Goal: Communication & Community: Answer question/provide support

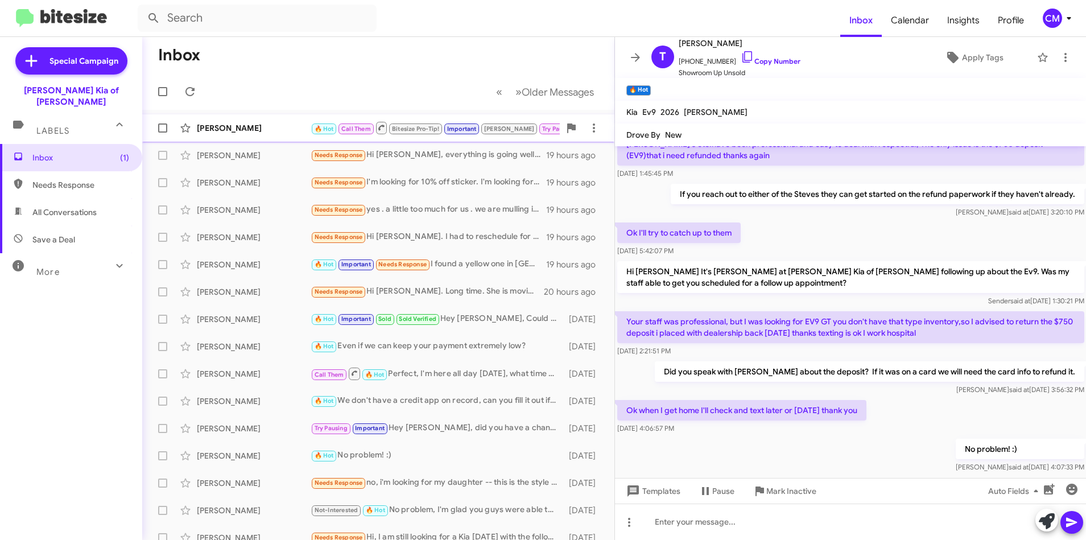
click at [257, 125] on div "[PERSON_NAME]" at bounding box center [254, 127] width 114 height 11
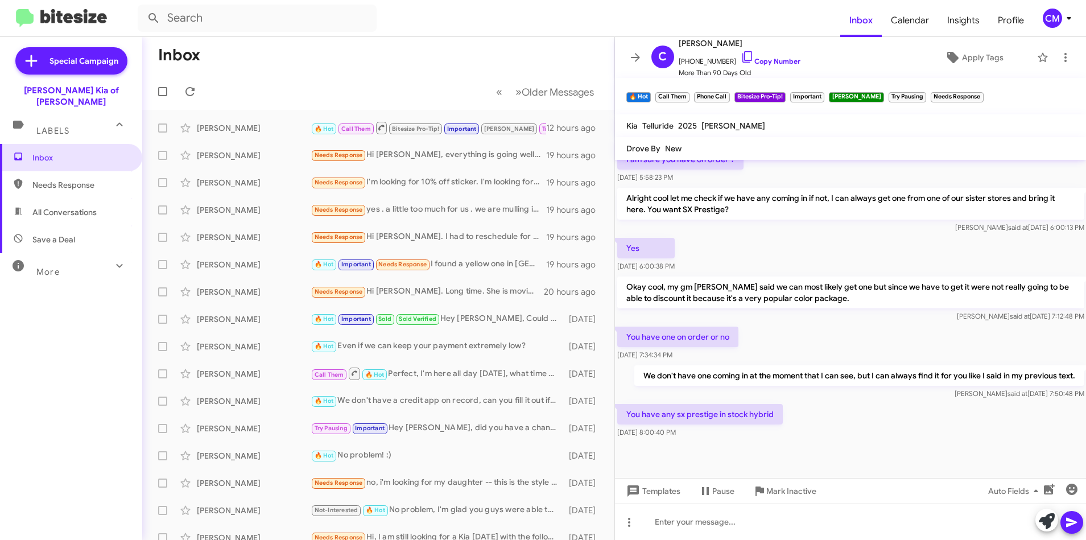
scroll to position [303, 0]
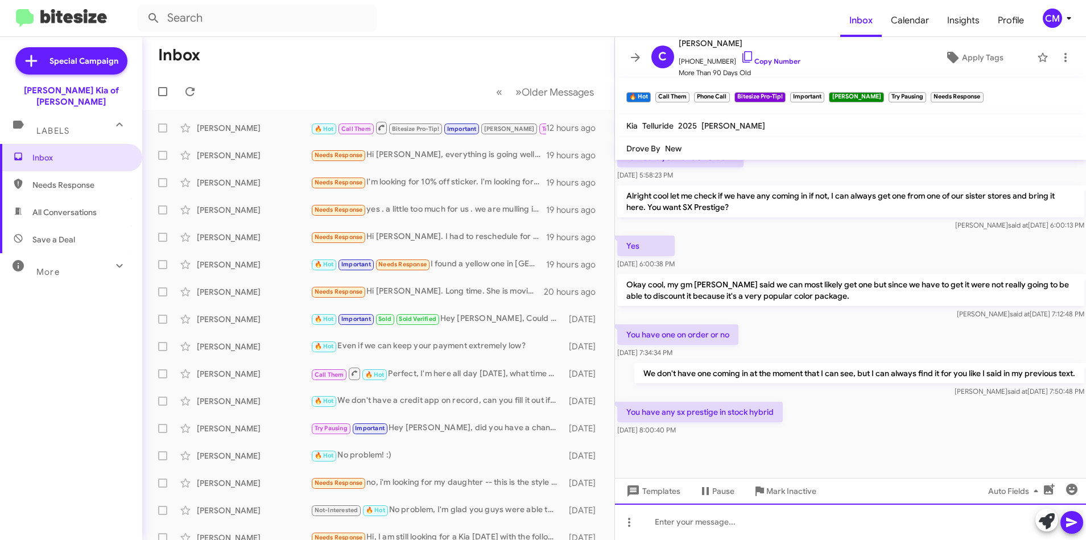
click at [710, 530] on div at bounding box center [850, 521] width 471 height 36
click at [754, 531] on div at bounding box center [850, 521] width 471 height 36
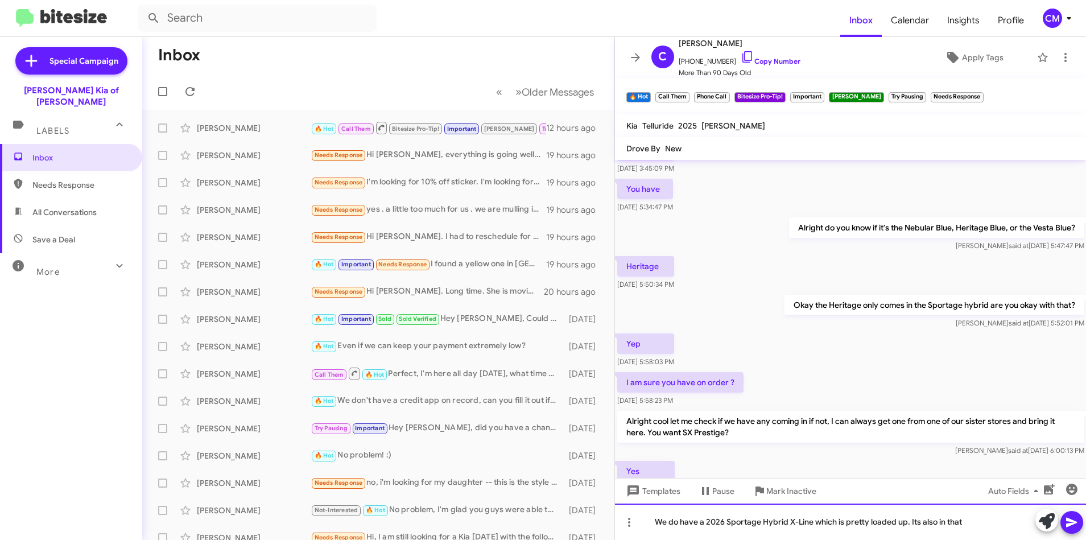
scroll to position [76, 0]
click at [1025, 521] on div "We do have a 2026 Sportage Hybrid X-Line which is pretty loaded up. Its also in…" at bounding box center [850, 521] width 471 height 36
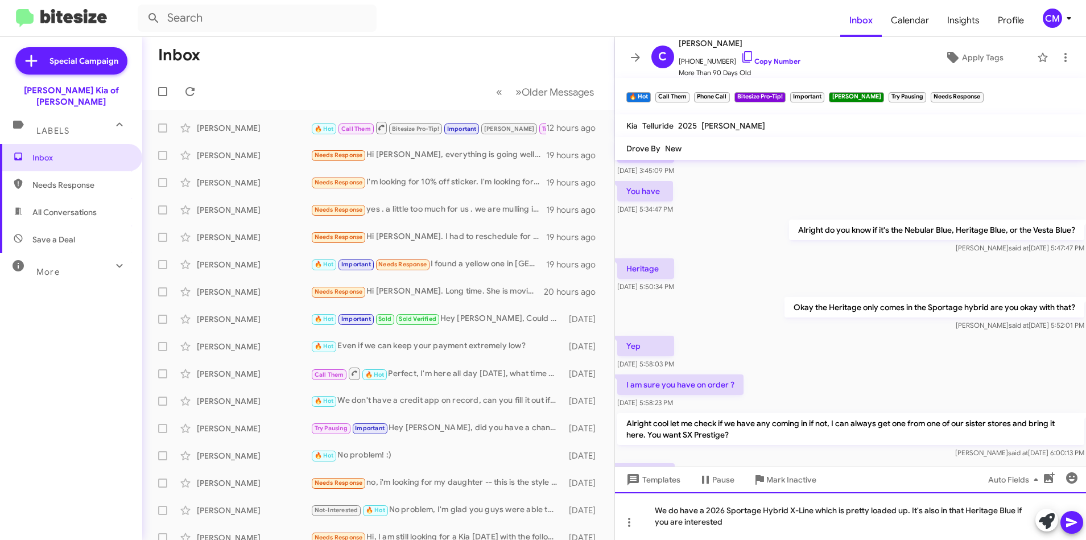
click at [810, 522] on div "We do have a 2026 Sportage Hybrid X-Line which is pretty loaded up. It's also i…" at bounding box center [850, 516] width 471 height 48
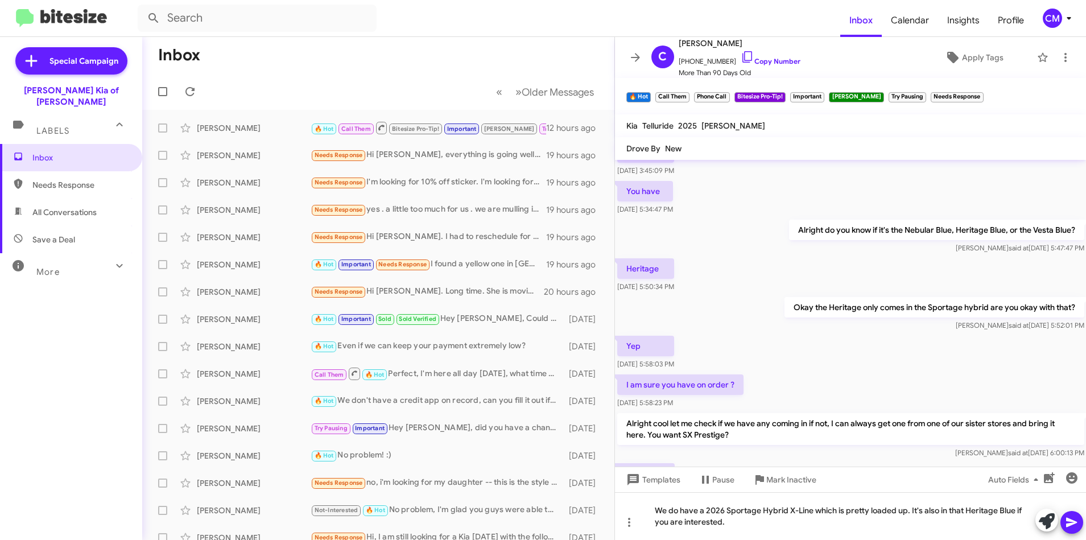
click at [1073, 519] on icon at bounding box center [1071, 522] width 14 height 14
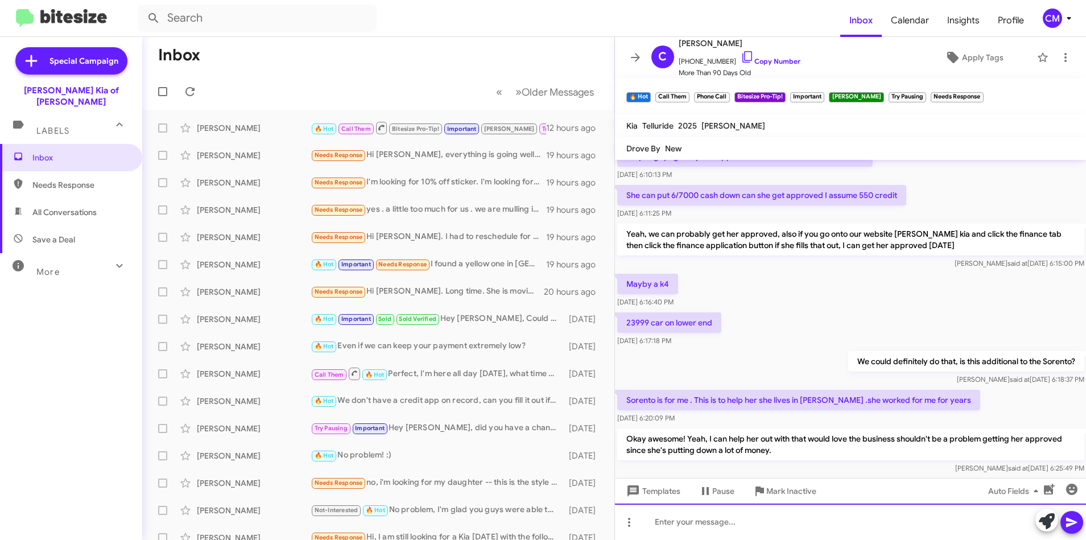
scroll to position [3052, 0]
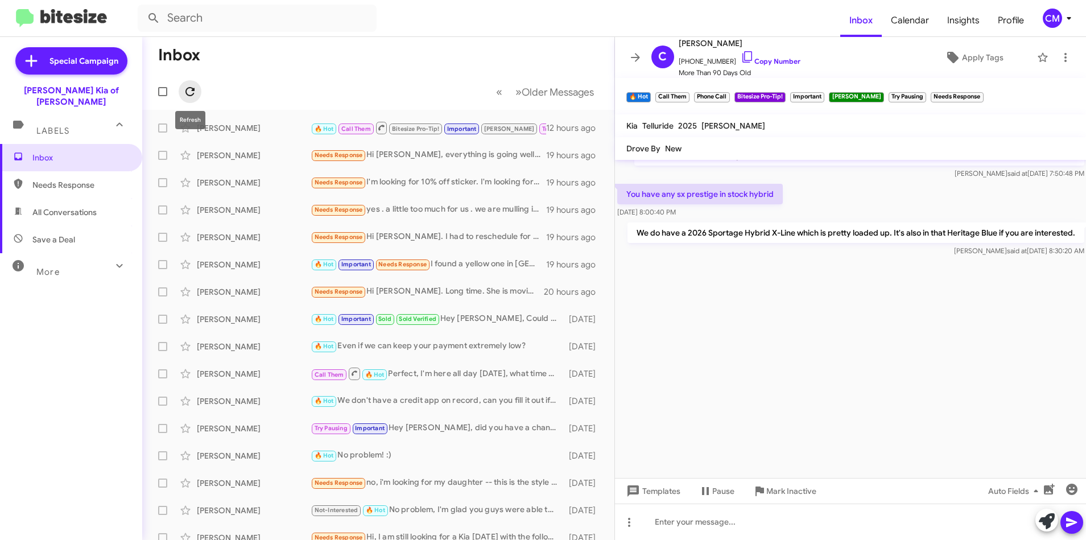
click at [191, 97] on icon at bounding box center [190, 92] width 14 height 14
click at [303, 118] on div "[PERSON_NAME] 🔥 Hot Call Them Bitesize Pro-Tip! Important [PERSON_NAME] Try Pau…" at bounding box center [378, 128] width 454 height 23
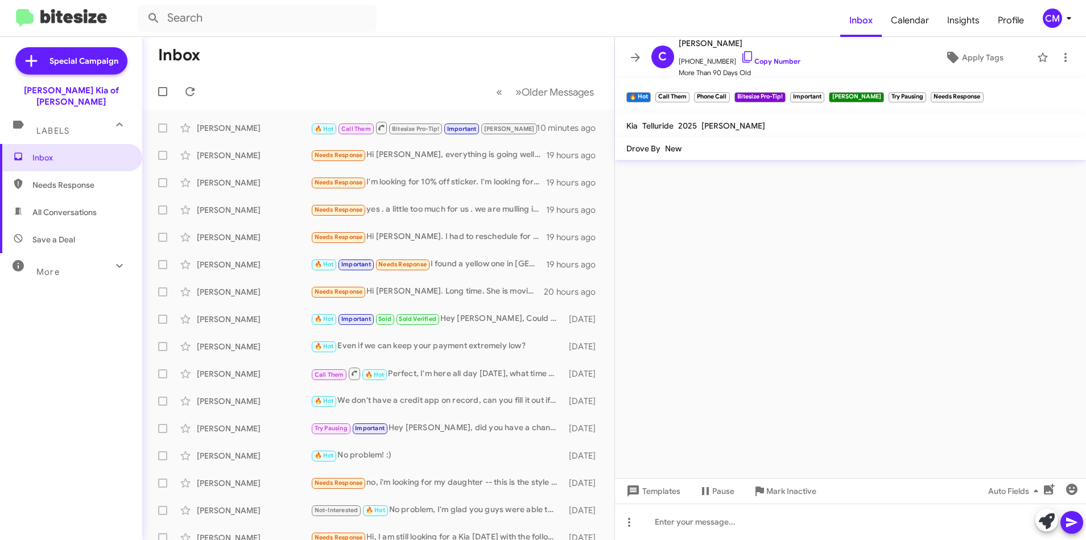
scroll to position [4720, 0]
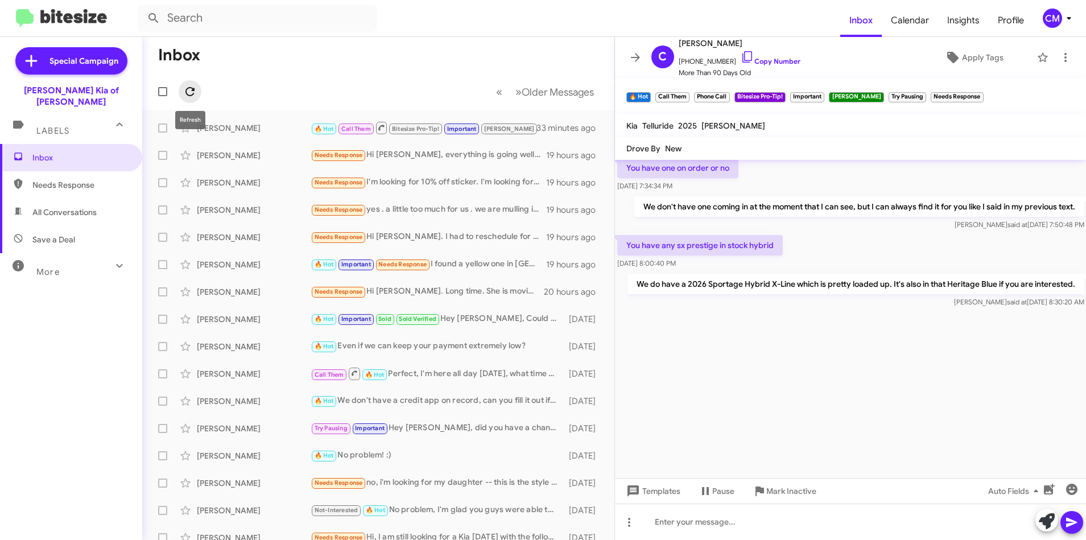
click at [189, 86] on icon at bounding box center [190, 92] width 14 height 14
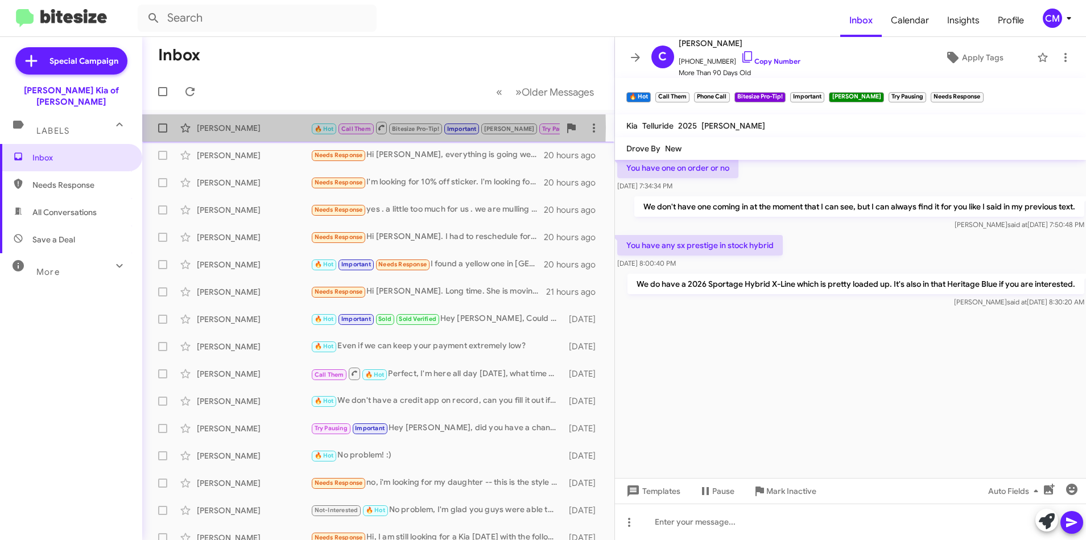
click at [288, 127] on div "[PERSON_NAME]" at bounding box center [254, 127] width 114 height 11
